Goal: Task Accomplishment & Management: Use online tool/utility

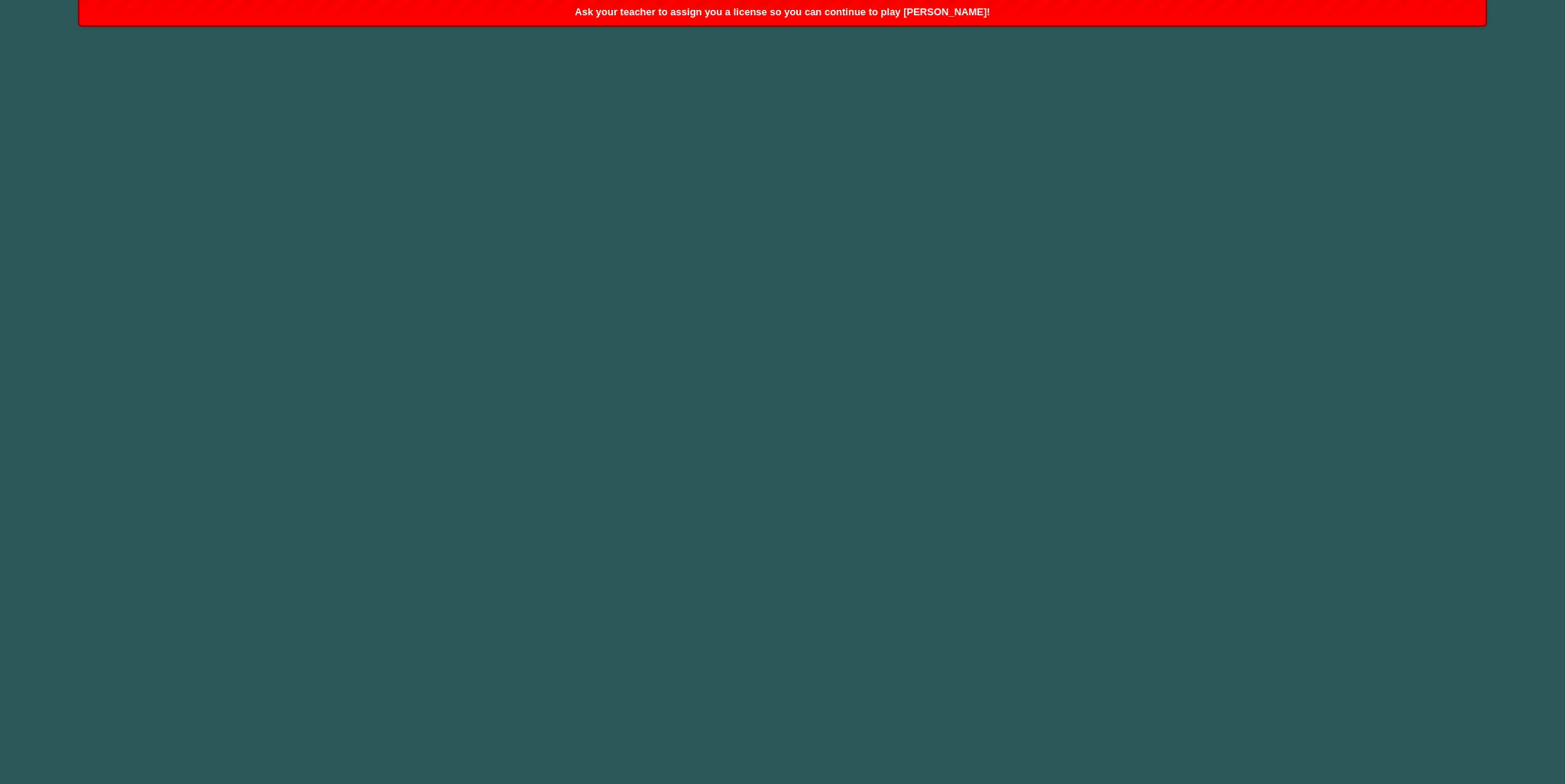
drag, startPoint x: 752, startPoint y: 1, endPoint x: 117, endPoint y: 29, distance: 635.6
click at [117, 29] on body "Ask your teacher to assign you a license so you can continue to play Ozaria!" at bounding box center [782, 392] width 1565 height 784
click at [660, 8] on span "Ask your teacher to assign you a license so you can continue to play Ozaria!" at bounding box center [782, 12] width 415 height 11
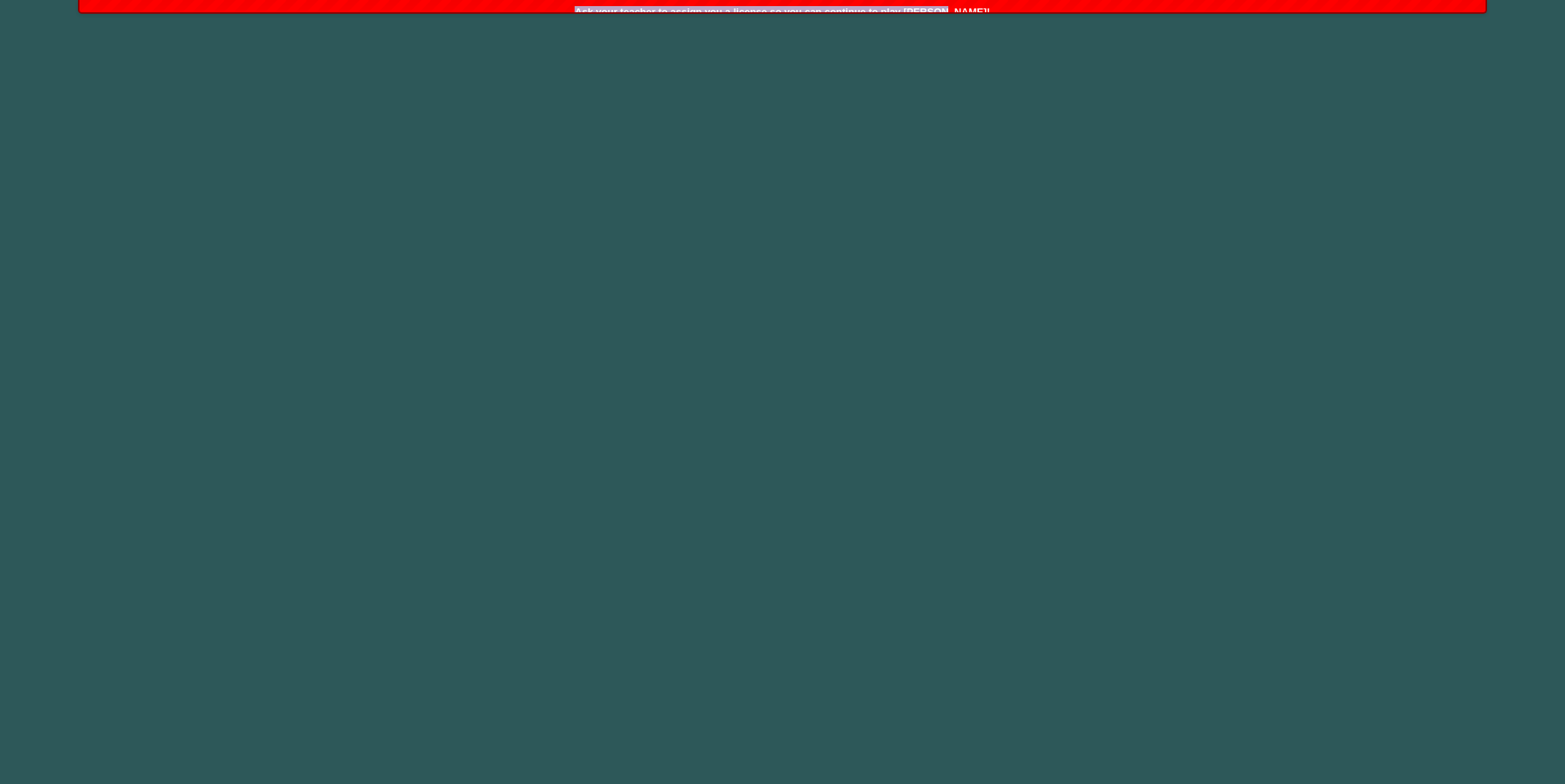
click at [660, 8] on body "Ask your teacher to assign you a license so you can continue to play Ozaria!" at bounding box center [782, 392] width 1565 height 784
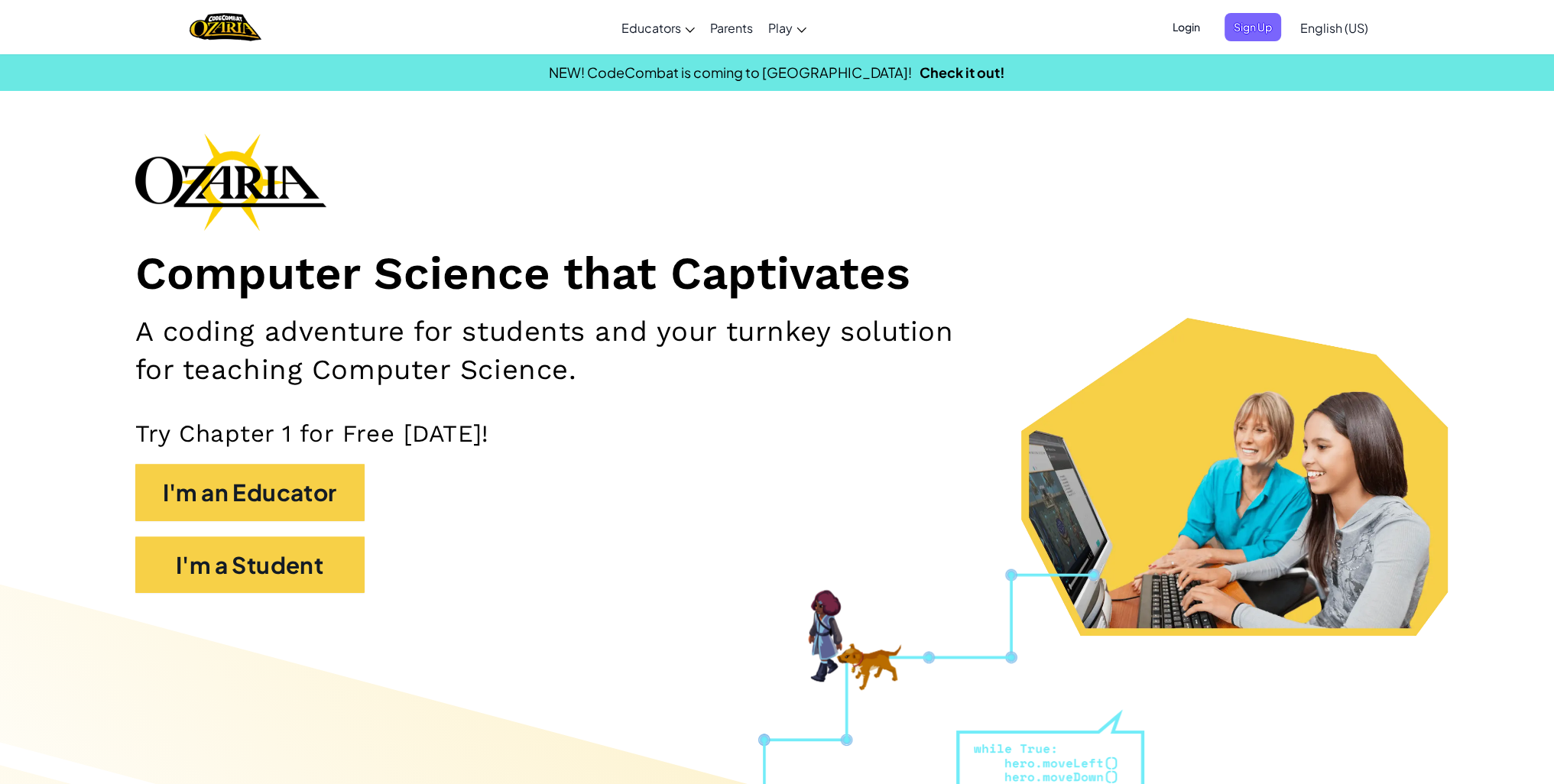
click at [1178, 18] on span "Login" at bounding box center [1186, 27] width 46 height 29
